Goal: Complete application form: Complete application form

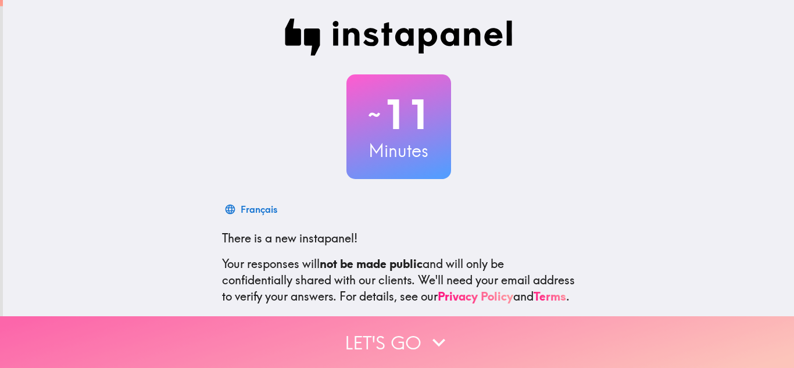
click at [428, 331] on icon "button" at bounding box center [439, 343] width 26 height 26
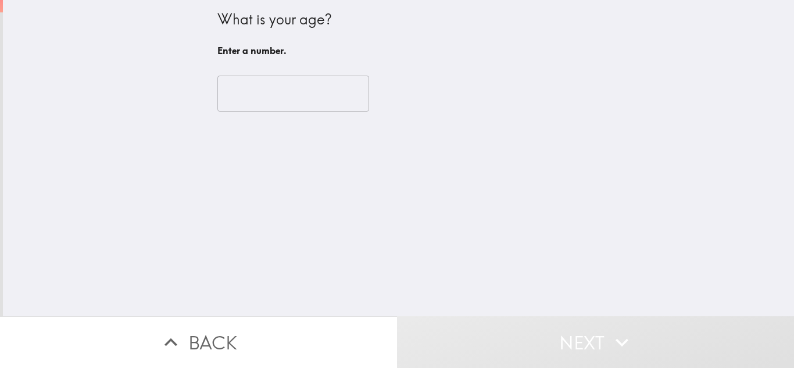
click at [284, 95] on input "number" at bounding box center [293, 94] width 152 height 36
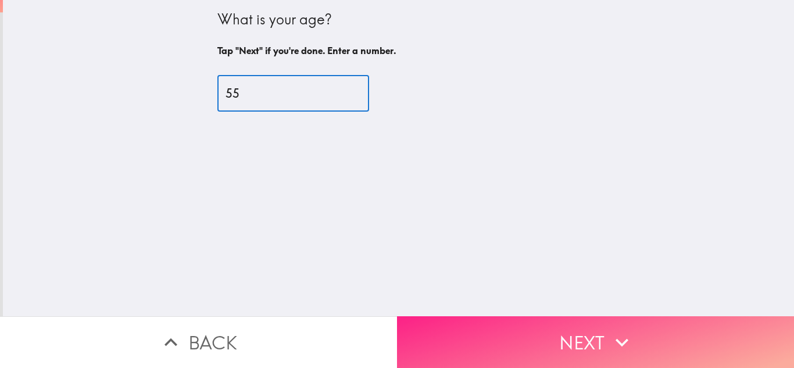
type input "55"
click at [512, 336] on button "Next" at bounding box center [595, 342] width 397 height 52
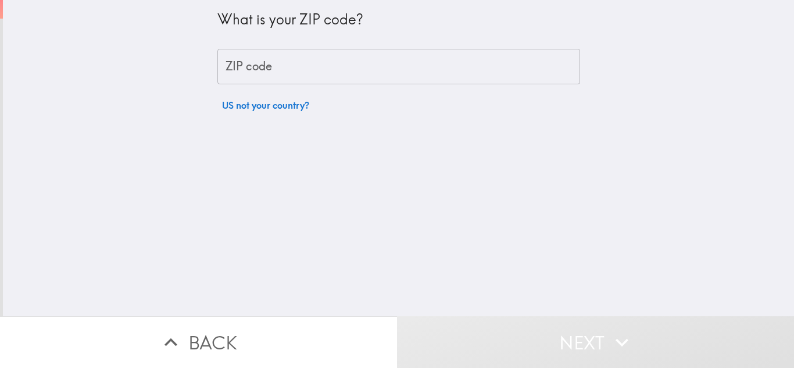
click at [277, 65] on input "ZIP code" at bounding box center [398, 67] width 363 height 36
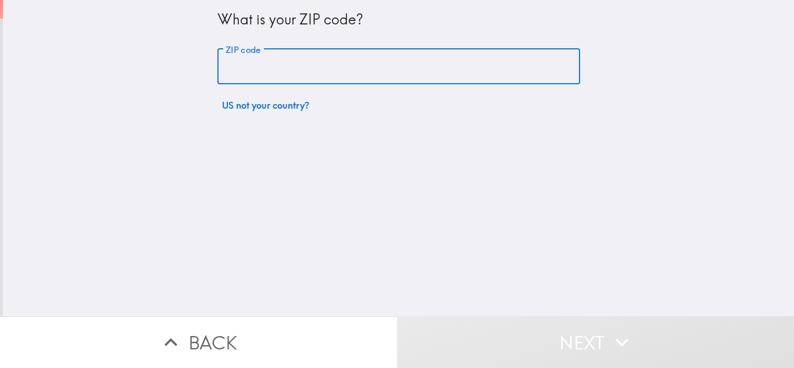
type input "11418"
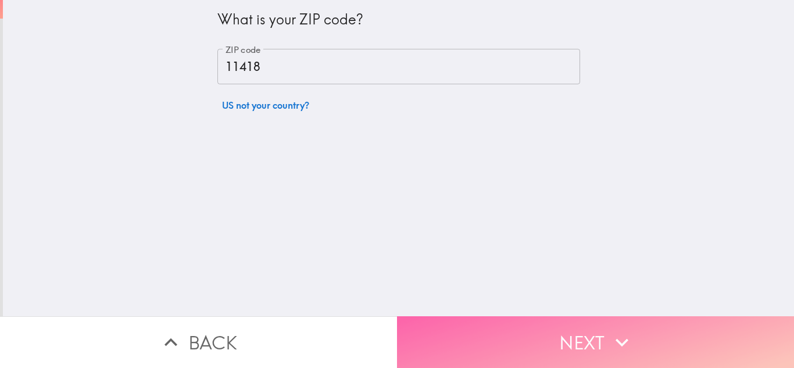
click at [518, 326] on button "Next" at bounding box center [595, 342] width 397 height 52
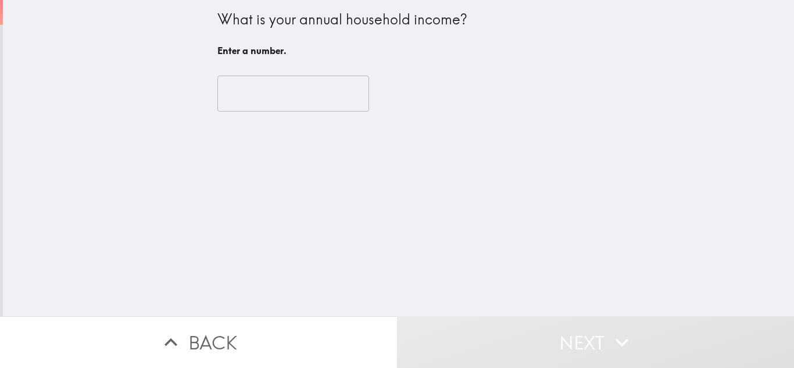
click at [247, 96] on input "number" at bounding box center [293, 94] width 152 height 36
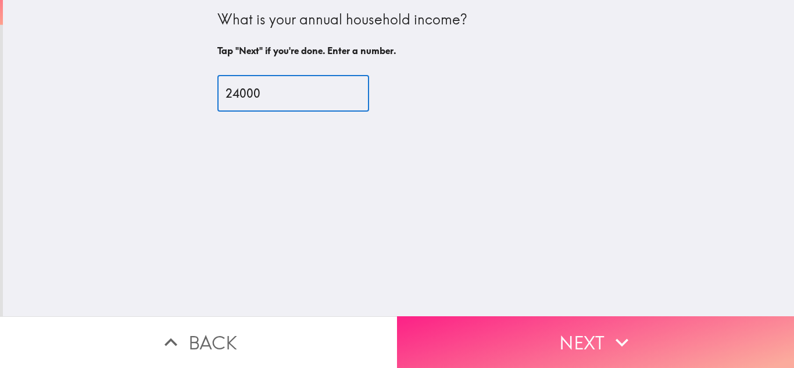
type input "24000"
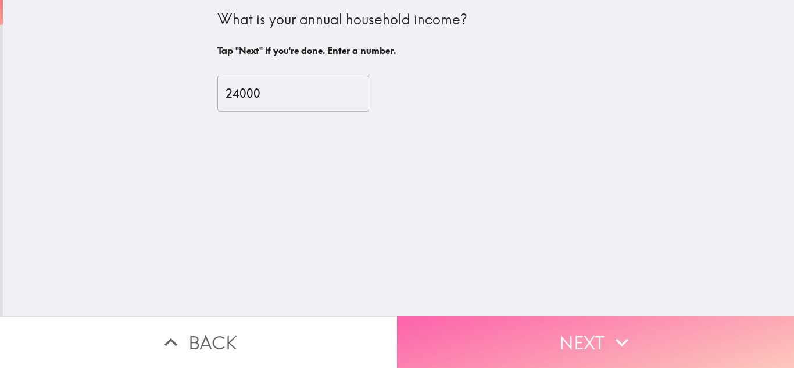
click at [517, 333] on button "Next" at bounding box center [595, 342] width 397 height 52
